Goal: Complete application form

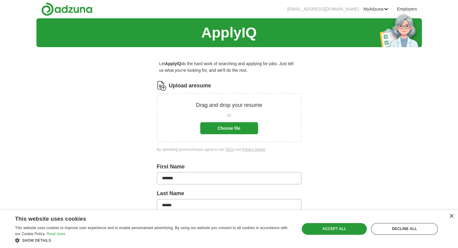
click at [219, 125] on button "Choose file" at bounding box center [229, 128] width 58 height 12
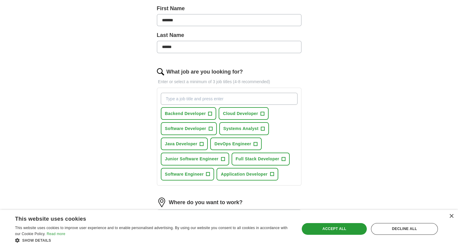
scroll to position [140, 0]
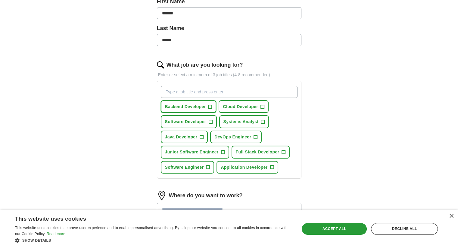
click at [193, 106] on span "Backend Developer" at bounding box center [185, 106] width 41 height 7
click at [197, 119] on span "Software Developer" at bounding box center [185, 122] width 41 height 7
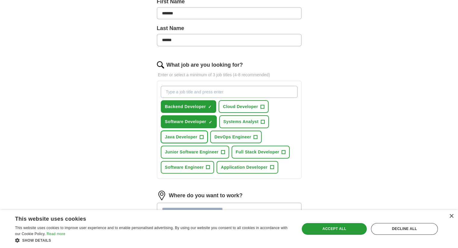
click at [198, 136] on button "Java Developer +" at bounding box center [184, 137] width 47 height 13
click at [194, 165] on span "Software Engineer" at bounding box center [184, 167] width 39 height 7
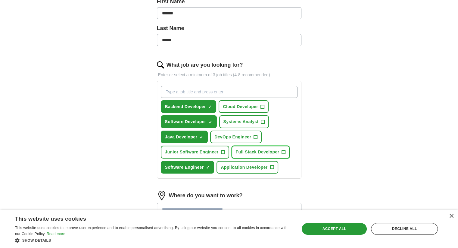
click at [250, 152] on span "Full Stack Developer" at bounding box center [258, 152] width 44 height 7
click at [214, 149] on span "Junior Software Engineer" at bounding box center [192, 152] width 54 height 7
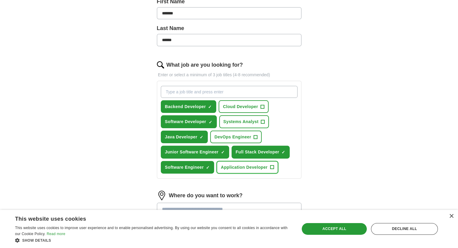
click at [239, 170] on button "Application Developer +" at bounding box center [246, 167] width 61 height 13
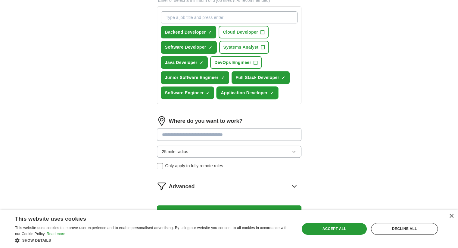
scroll to position [235, 0]
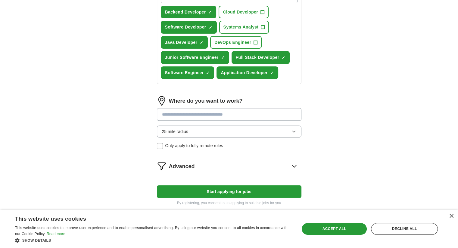
click at [190, 113] on input at bounding box center [229, 114] width 144 height 13
type input "****"
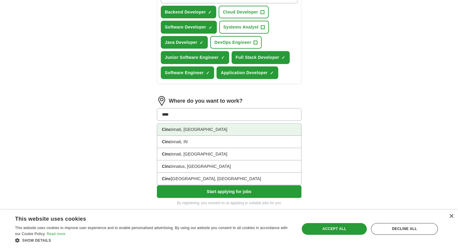
click at [185, 127] on li "Cinc innati, [GEOGRAPHIC_DATA]" at bounding box center [229, 130] width 144 height 12
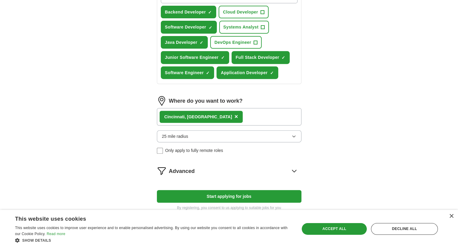
click at [234, 116] on span "×" at bounding box center [236, 116] width 4 height 7
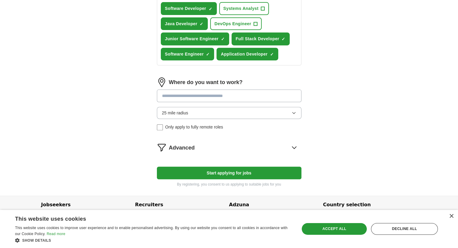
scroll to position [262, 0]
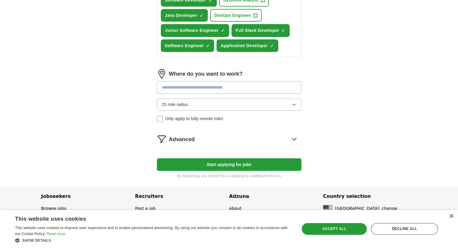
click at [225, 163] on button "Start applying for jobs" at bounding box center [229, 165] width 144 height 13
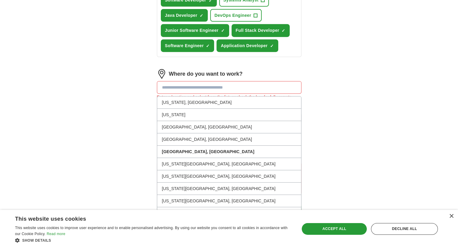
click at [184, 85] on input at bounding box center [229, 87] width 144 height 13
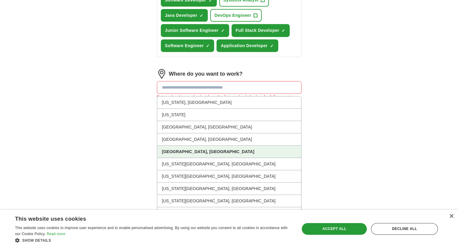
click at [171, 150] on strong "[GEOGRAPHIC_DATA], [GEOGRAPHIC_DATA]" at bounding box center [208, 152] width 92 height 5
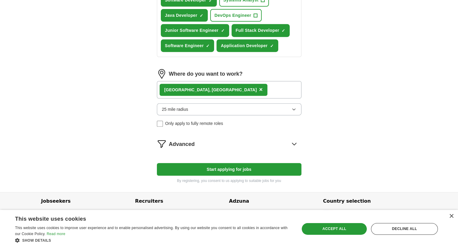
click at [214, 90] on div "[GEOGRAPHIC_DATA], [GEOGRAPHIC_DATA] ×" at bounding box center [229, 89] width 144 height 17
click at [204, 108] on button "25 mile radius" at bounding box center [229, 109] width 144 height 12
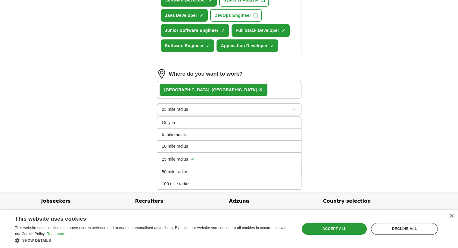
click at [177, 181] on span "100 mile radius" at bounding box center [176, 184] width 29 height 7
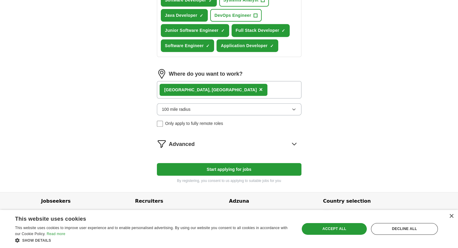
click at [212, 92] on div "[GEOGRAPHIC_DATA], [GEOGRAPHIC_DATA] ×" at bounding box center [229, 89] width 144 height 17
click at [225, 85] on div "[GEOGRAPHIC_DATA], [GEOGRAPHIC_DATA] ×" at bounding box center [229, 89] width 144 height 17
click at [226, 166] on button "Start applying for jobs" at bounding box center [229, 169] width 144 height 13
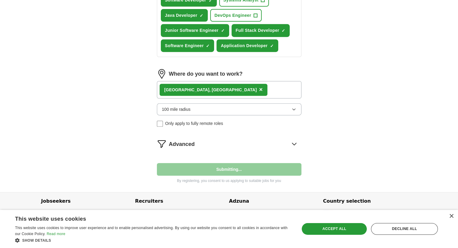
select select "**"
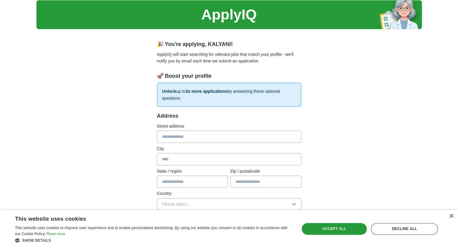
scroll to position [19, 0]
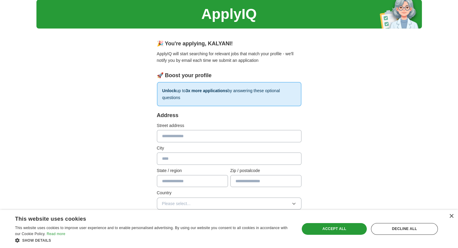
click at [166, 134] on input "text" at bounding box center [229, 136] width 144 height 12
type input "**********"
click at [171, 159] on input "text" at bounding box center [229, 159] width 144 height 12
type input "**********"
click at [167, 185] on input "text" at bounding box center [192, 181] width 71 height 12
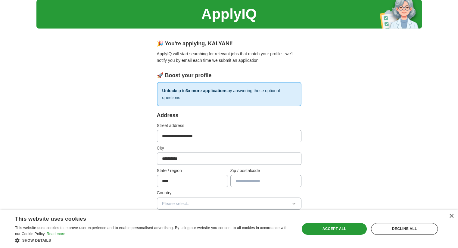
type input "****"
click at [243, 181] on input "text" at bounding box center [265, 181] width 71 height 12
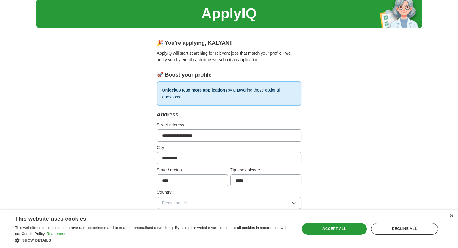
type input "*****"
click at [188, 203] on span "Please select..." at bounding box center [176, 203] width 29 height 7
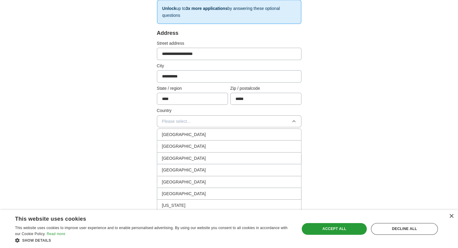
scroll to position [101, 0]
click at [174, 146] on span "[GEOGRAPHIC_DATA]" at bounding box center [184, 146] width 44 height 7
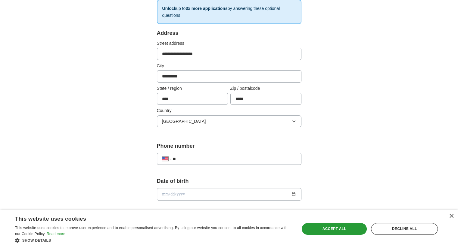
scroll to position [153, 0]
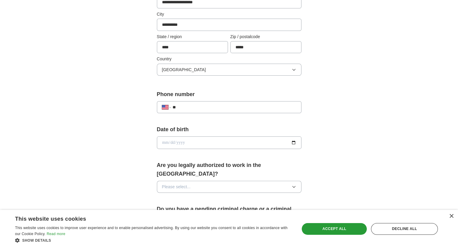
click at [187, 105] on input "**" at bounding box center [234, 107] width 124 height 7
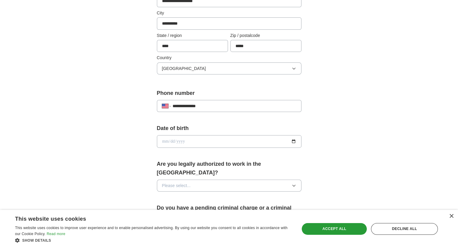
type input "**********"
click at [171, 142] on input "date" at bounding box center [229, 141] width 144 height 13
click at [294, 139] on input "date" at bounding box center [229, 141] width 144 height 13
type input "**********"
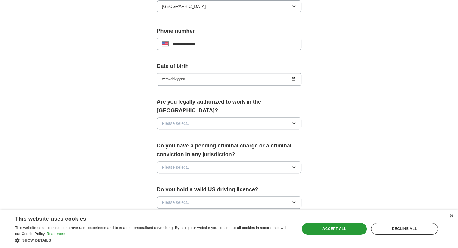
scroll to position [218, 0]
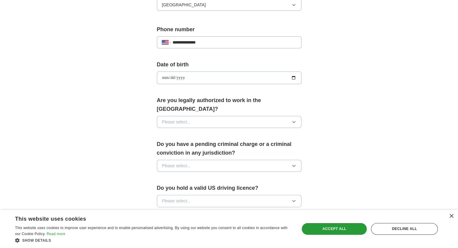
click at [183, 119] on span "Please select..." at bounding box center [176, 122] width 29 height 7
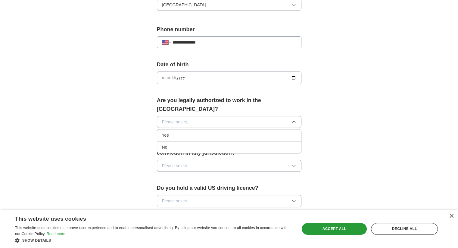
click at [176, 130] on li "Yes" at bounding box center [229, 136] width 144 height 12
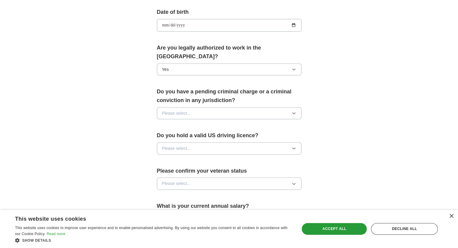
scroll to position [271, 0]
click at [182, 110] on span "Please select..." at bounding box center [176, 113] width 29 height 7
click at [170, 135] on div "No" at bounding box center [229, 138] width 134 height 7
click at [196, 142] on button "Please select..." at bounding box center [229, 148] width 144 height 12
click at [174, 170] on div "No" at bounding box center [229, 173] width 134 height 7
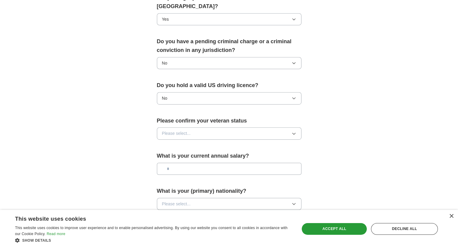
scroll to position [321, 0]
click at [196, 127] on button "Please select..." at bounding box center [229, 133] width 144 height 12
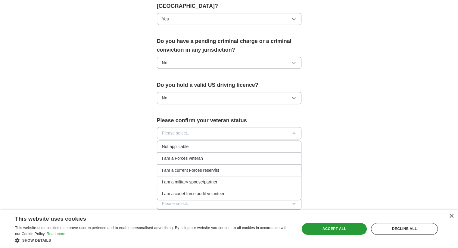
click at [178, 143] on span "Not applicable" at bounding box center [175, 146] width 27 height 7
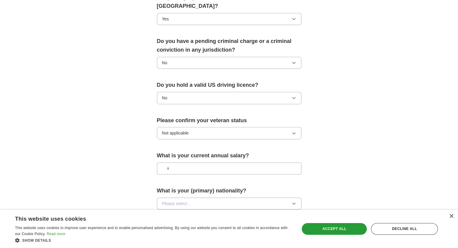
click at [198, 163] on input "text" at bounding box center [229, 169] width 144 height 12
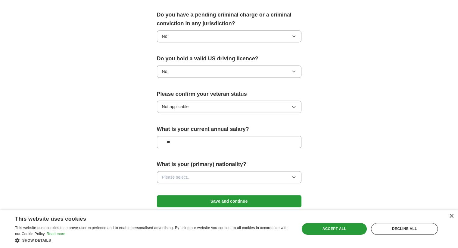
scroll to position [371, 0]
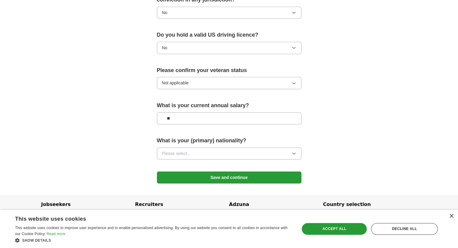
type input "**"
click at [218, 148] on button "Please select..." at bounding box center [229, 154] width 144 height 12
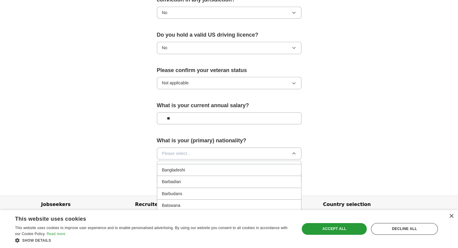
scroll to position [0, 0]
click at [182, 164] on div "American" at bounding box center [229, 167] width 134 height 7
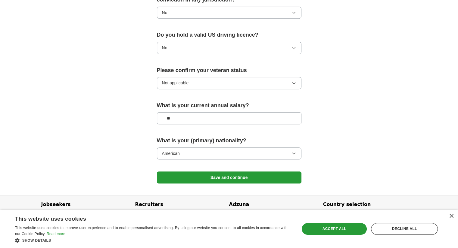
click at [212, 148] on button "American" at bounding box center [229, 154] width 144 height 12
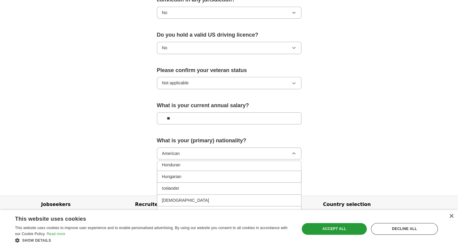
scroll to position [917, 0]
click at [184, 197] on div "[DEMOGRAPHIC_DATA]" at bounding box center [229, 200] width 134 height 7
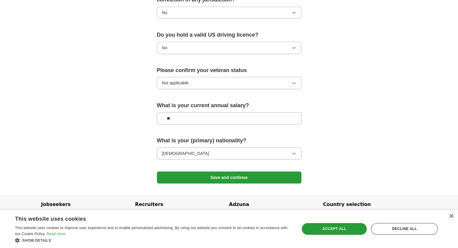
click at [258, 172] on button "Save and continue" at bounding box center [229, 178] width 144 height 12
